Goal: Information Seeking & Learning: Find specific fact

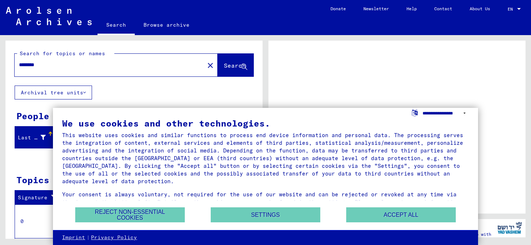
click at [465, 114] on select "**********" at bounding box center [445, 113] width 46 height 11
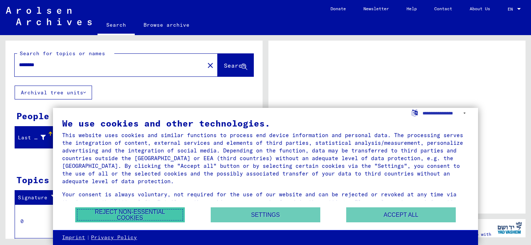
click at [174, 217] on button "Reject non-essential cookies" at bounding box center [129, 214] width 109 height 15
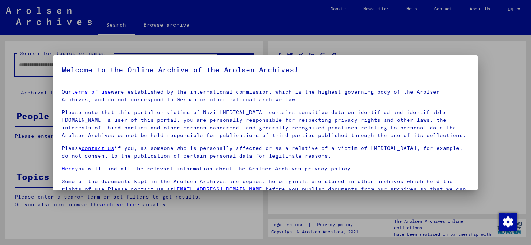
type input "********"
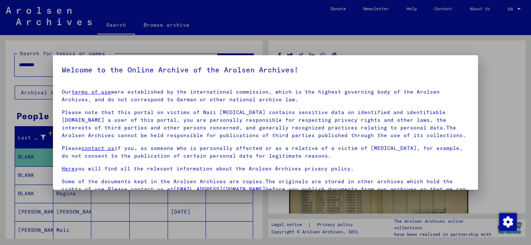
click at [168, 49] on div at bounding box center [265, 122] width 531 height 245
click at [491, 185] on div at bounding box center [265, 122] width 531 height 245
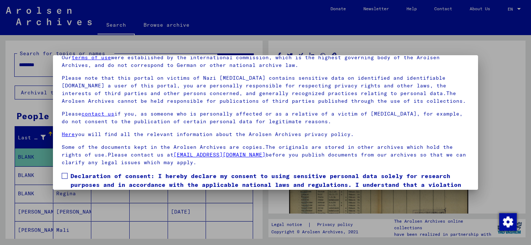
scroll to position [61, 0]
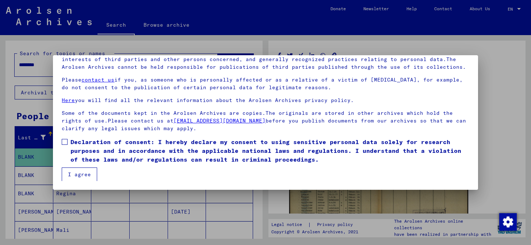
click at [66, 142] on span at bounding box center [65, 142] width 6 height 6
click at [80, 171] on button "I agree" at bounding box center [79, 174] width 35 height 14
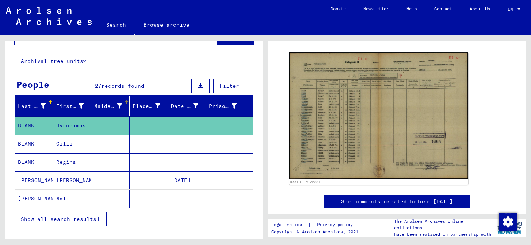
scroll to position [0, 0]
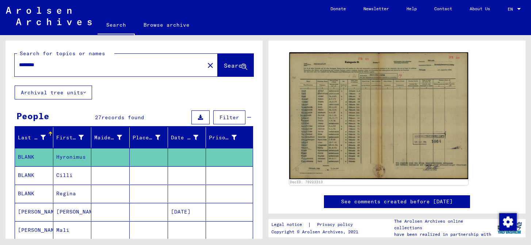
click at [206, 67] on mat-icon "close" at bounding box center [210, 65] width 9 height 9
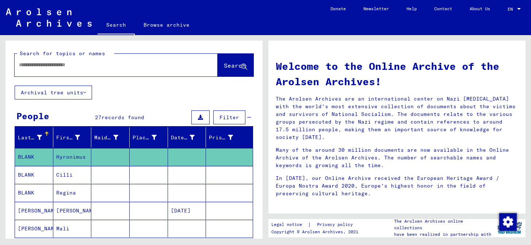
click at [118, 69] on div at bounding box center [105, 65] width 181 height 16
click at [82, 64] on input "text" at bounding box center [107, 65] width 177 height 8
type input "*****"
click at [226, 64] on span "Search" at bounding box center [235, 65] width 22 height 7
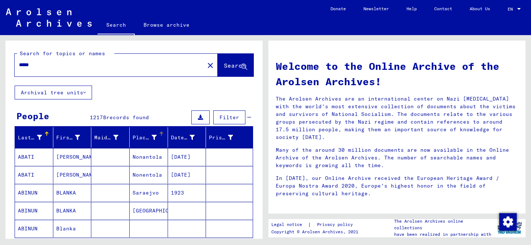
click at [143, 140] on div "Place of Birth" at bounding box center [144, 138] width 24 height 8
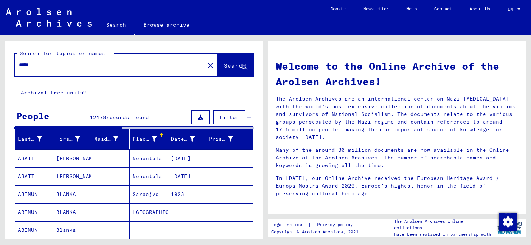
click at [143, 140] on div "Place of Birth" at bounding box center [144, 139] width 24 height 8
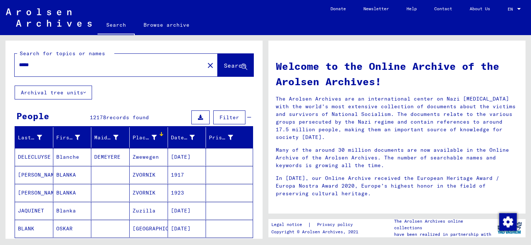
click at [143, 140] on div "Place of Birth" at bounding box center [144, 138] width 24 height 8
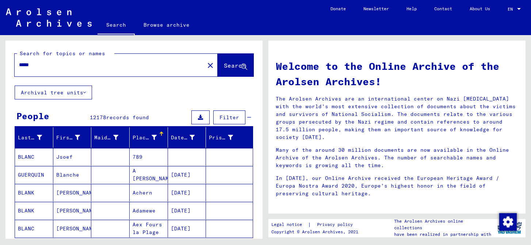
click at [51, 65] on input "*****" at bounding box center [107, 65] width 177 height 8
click at [219, 118] on span "Filter" at bounding box center [229, 117] width 20 height 7
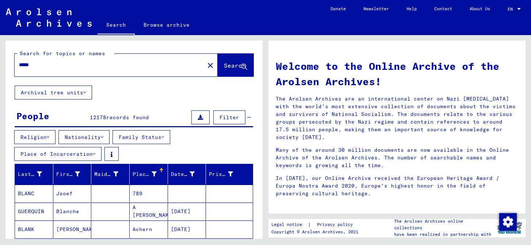
click at [88, 139] on button "Nationality" at bounding box center [83, 137] width 51 height 14
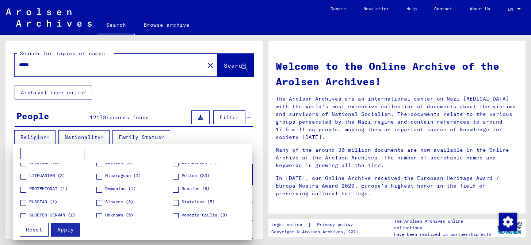
scroll to position [82, 0]
click at [173, 177] on span at bounding box center [176, 176] width 6 height 6
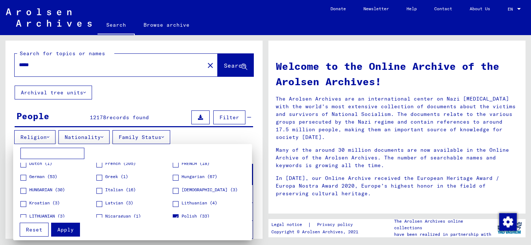
scroll to position [54, 0]
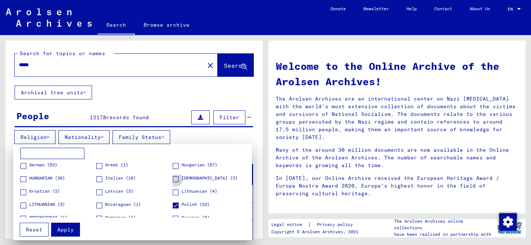
click at [175, 180] on label "[DEMOGRAPHIC_DATA] (3)" at bounding box center [205, 177] width 65 height 7
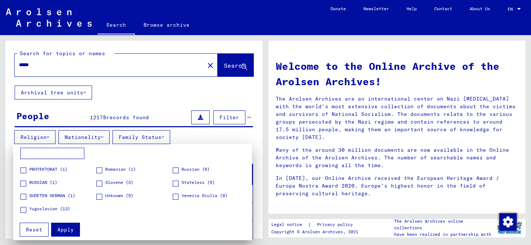
scroll to position [103, 0]
click at [70, 233] on button "Apply" at bounding box center [65, 229] width 29 height 14
